Goal: Information Seeking & Learning: Learn about a topic

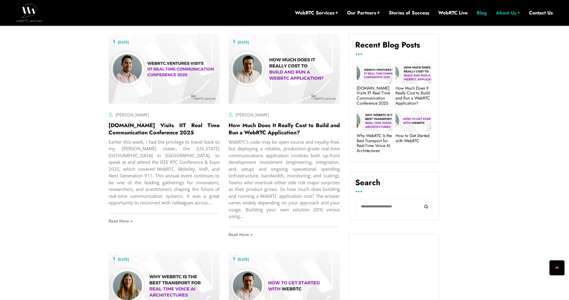
scroll to position [301, 0]
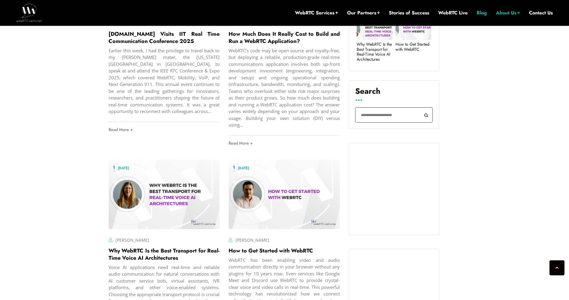
click at [380, 108] on input "Search" at bounding box center [394, 114] width 78 height 15
type input "**********"
click at [419, 107] on button "Search" at bounding box center [426, 114] width 14 height 15
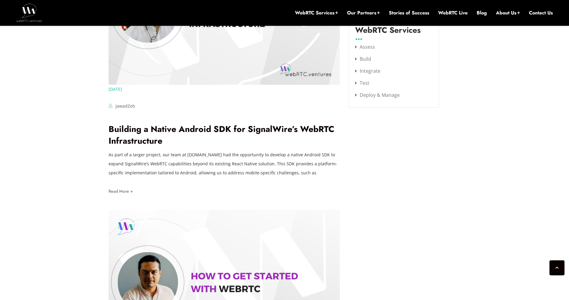
scroll to position [613, 0]
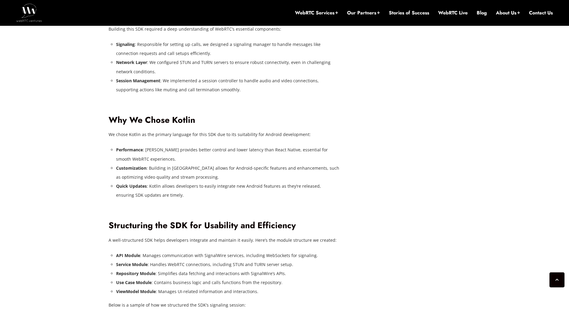
scroll to position [959, 0]
